Goal: Information Seeking & Learning: Learn about a topic

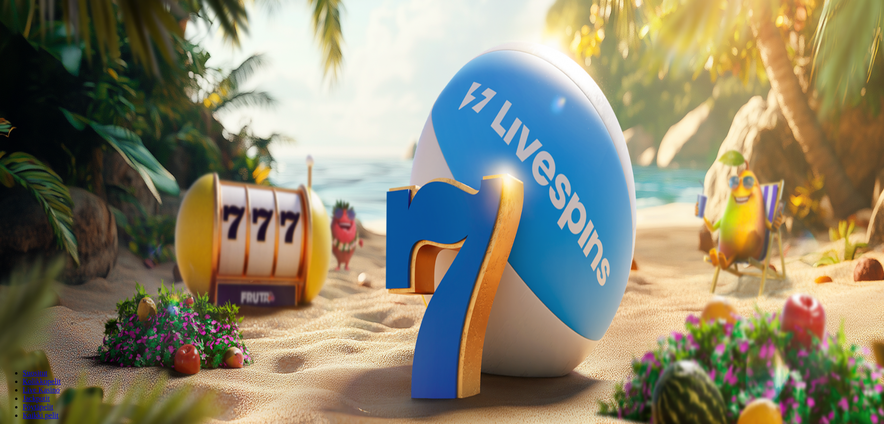
click at [48, 72] on span "Tarjoukset" at bounding box center [39, 68] width 32 height 8
click at [54, 72] on span "Tarjoukset" at bounding box center [39, 68] width 32 height 8
click at [51, 72] on span "Tarjoukset" at bounding box center [39, 68] width 32 height 8
click at [54, 72] on span "Tarjoukset" at bounding box center [39, 68] width 32 height 8
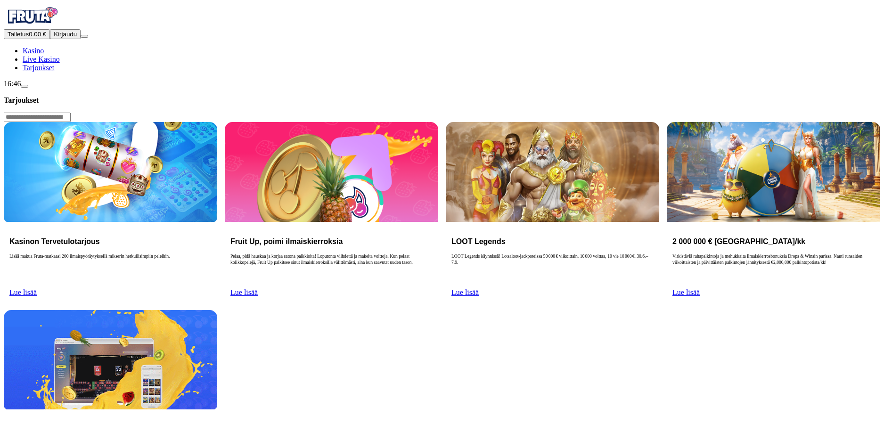
click at [700, 289] on span "Lue lisää" at bounding box center [686, 293] width 27 height 8
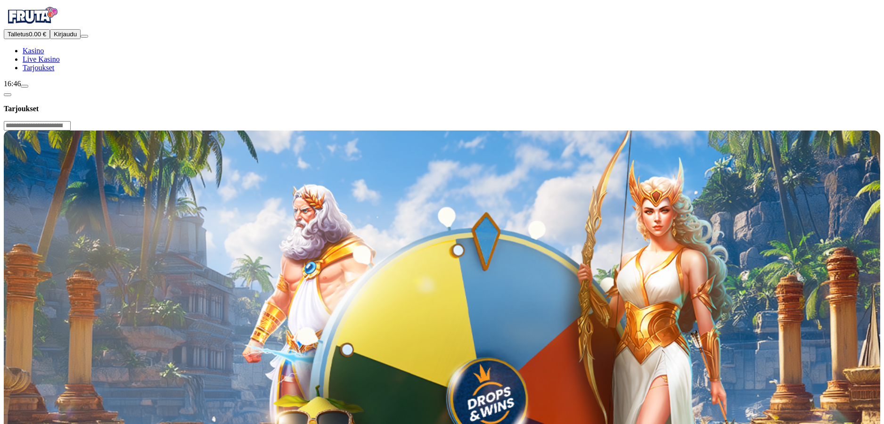
click at [8, 95] on span "chevron-left icon" at bounding box center [8, 95] width 0 height 0
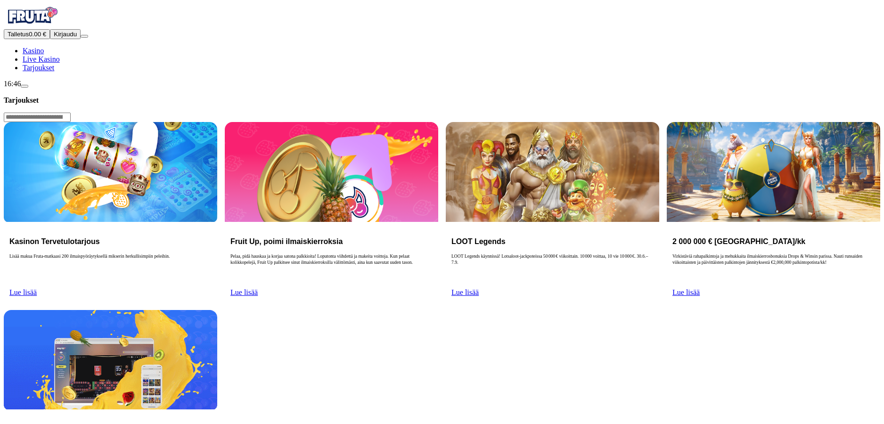
click at [49, 26] on img "Primary" at bounding box center [32, 16] width 57 height 24
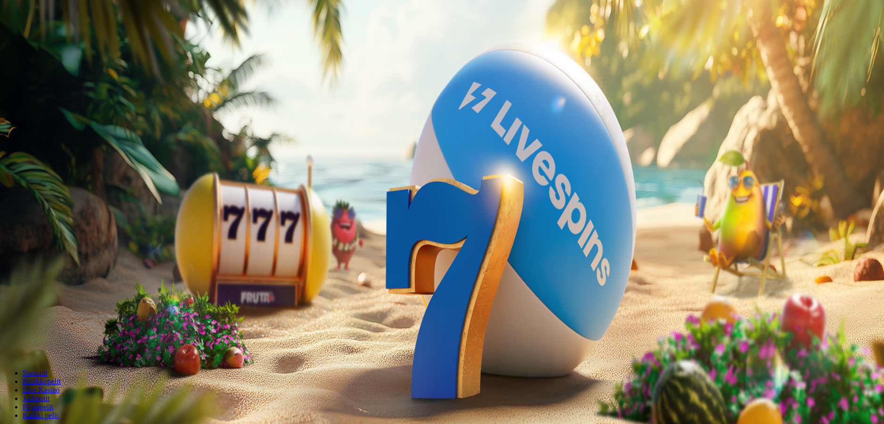
click at [51, 72] on span "Tarjoukset" at bounding box center [39, 68] width 32 height 8
